Goal: Task Accomplishment & Management: Complete application form

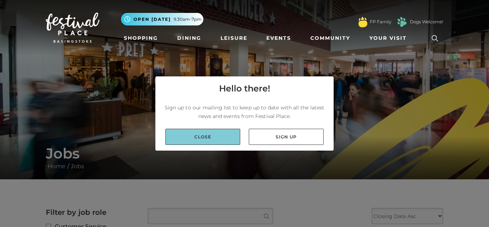
click at [218, 138] on link "Close" at bounding box center [202, 137] width 75 height 16
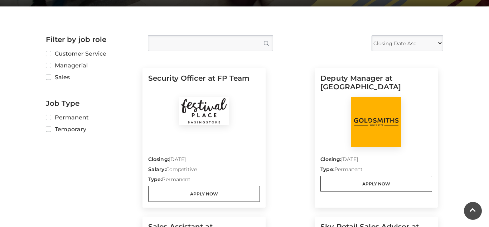
scroll to position [175, 0]
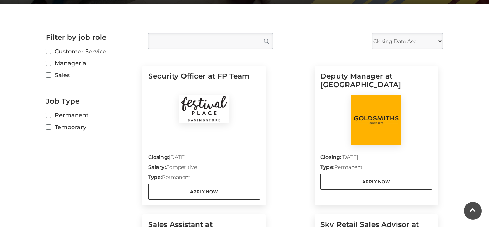
click at [225, 102] on img at bounding box center [204, 109] width 50 height 28
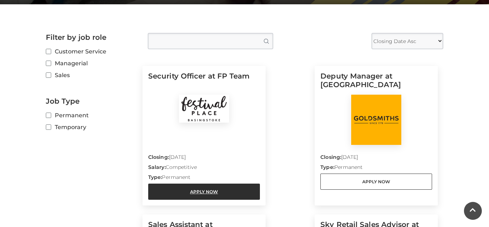
click at [198, 193] on link "Apply Now" at bounding box center [204, 191] width 112 height 16
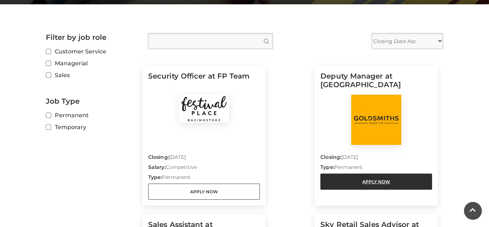
click at [386, 180] on link "Apply Now" at bounding box center [376, 181] width 112 height 16
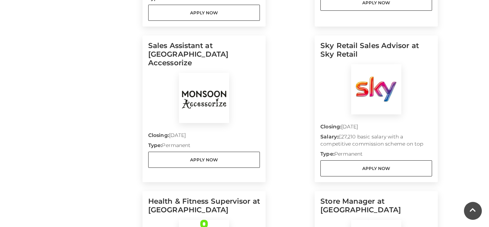
scroll to position [346, 0]
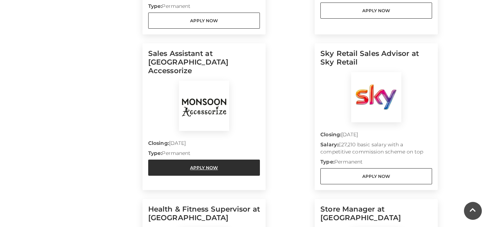
click at [204, 160] on link "Apply Now" at bounding box center [204, 167] width 112 height 16
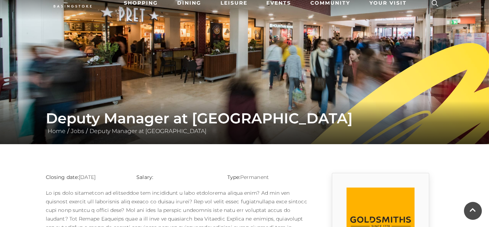
scroll to position [28, 0]
